Goal: Transaction & Acquisition: Purchase product/service

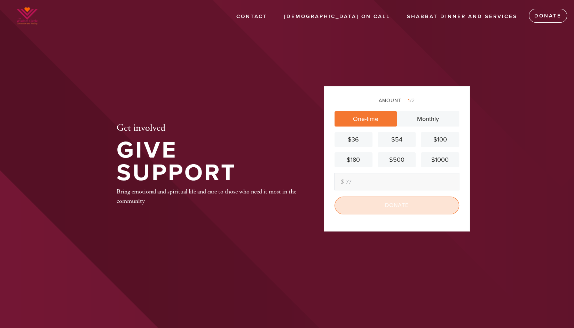
type input "77"
click at [395, 198] on input "Donate" at bounding box center [397, 204] width 125 height 17
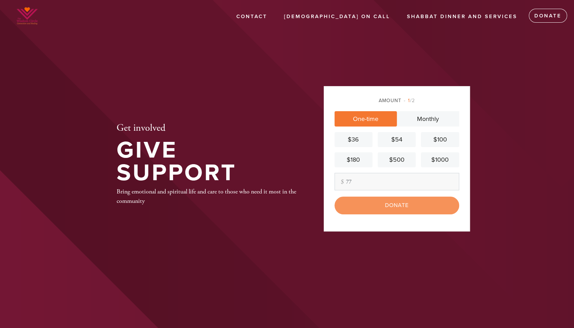
click at [397, 205] on div "Donate" at bounding box center [397, 204] width 125 height 17
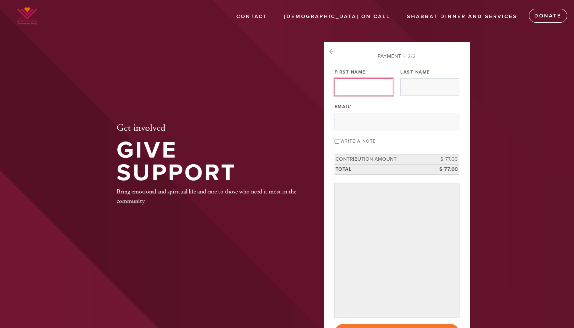
click at [358, 92] on input "First Name" at bounding box center [364, 86] width 59 height 17
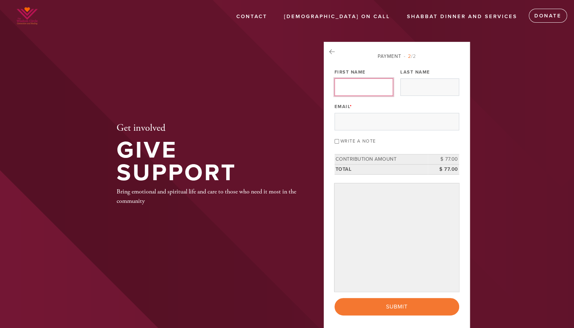
type input "Yoav"
type input "[PERSON_NAME]"
type input "[EMAIL_ADDRESS][DOMAIN_NAME]"
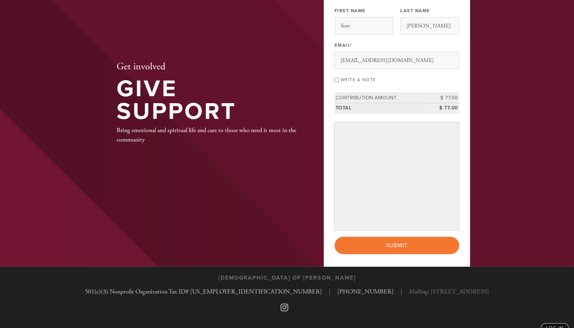
scroll to position [62, 0]
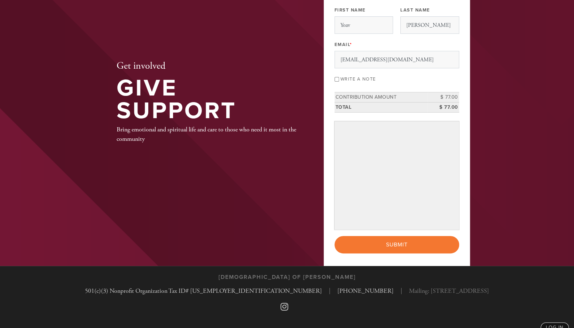
click at [355, 266] on section "[DEMOGRAPHIC_DATA] of [PERSON_NAME] 501(c)(3) Nonprofit Organization Tax ID# [U…" at bounding box center [287, 303] width 574 height 75
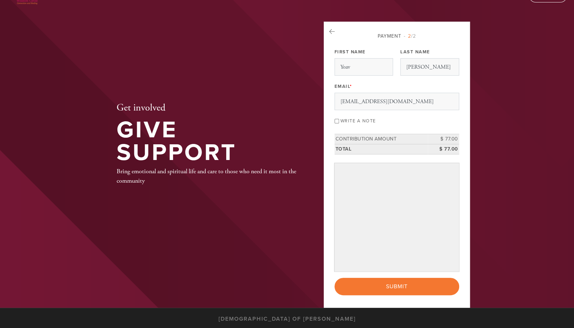
scroll to position [75, 0]
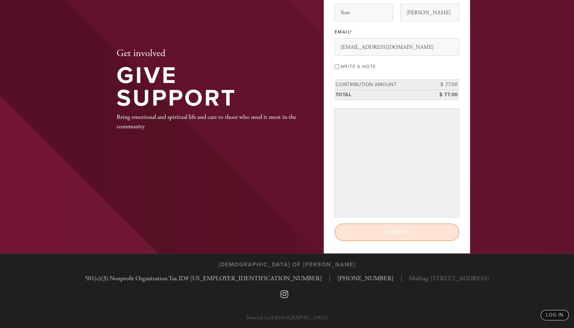
click at [404, 225] on input "Submit" at bounding box center [397, 231] width 125 height 17
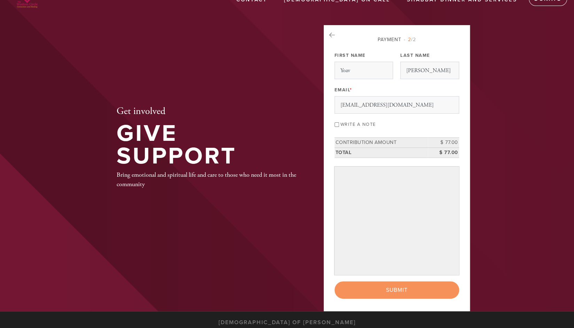
scroll to position [0, 0]
